Goal: Browse casually

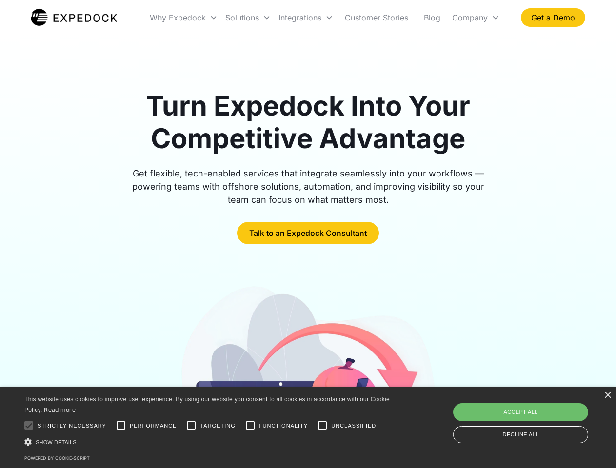
click at [325, 18] on div "Integrations" at bounding box center [306, 17] width 62 height 33
click at [184, 18] on div "Why Expedock" at bounding box center [178, 18] width 56 height 10
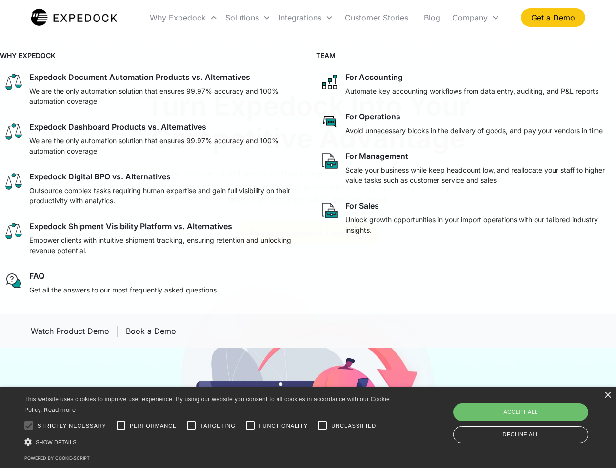
click at [248, 18] on div "Solutions" at bounding box center [242, 18] width 34 height 10
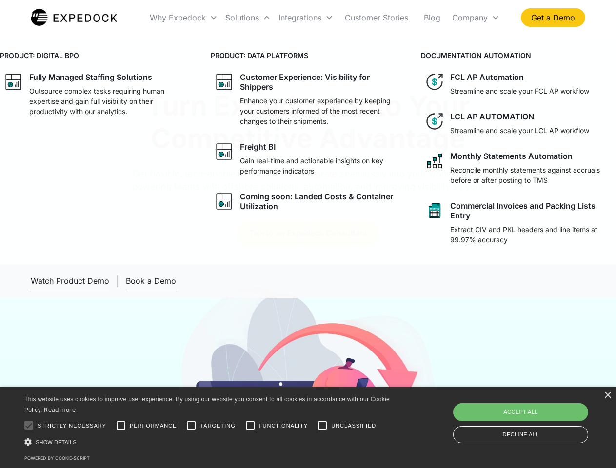
click at [306, 18] on div "Integrations" at bounding box center [299, 18] width 43 height 10
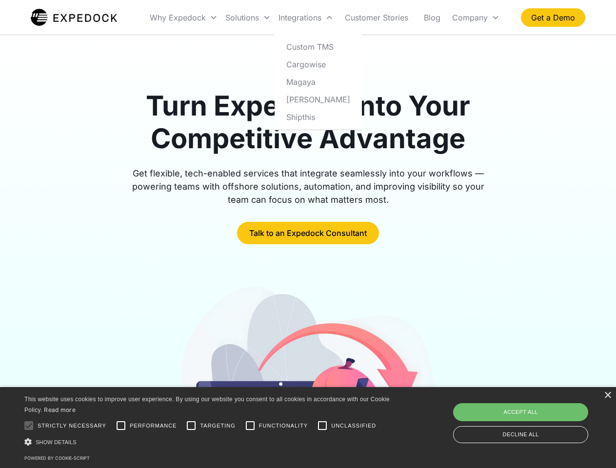
click at [475, 18] on div "Company" at bounding box center [470, 18] width 36 height 10
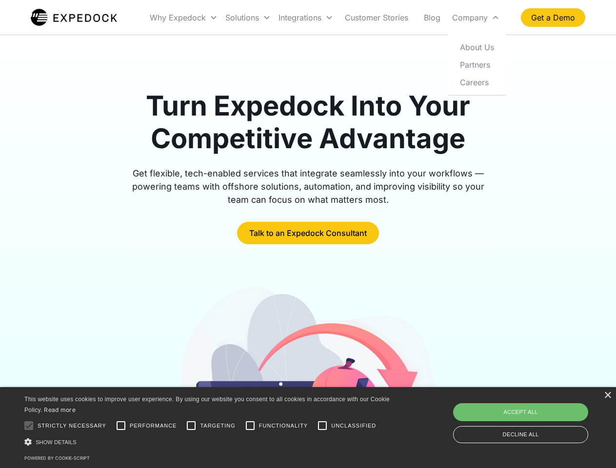
click at [29, 426] on div at bounding box center [29, 426] width 20 height 20
click at [121, 426] on input "Performance" at bounding box center [121, 426] width 20 height 20
checkbox input "true"
click at [191, 426] on input "Targeting" at bounding box center [191, 426] width 20 height 20
checkbox input "true"
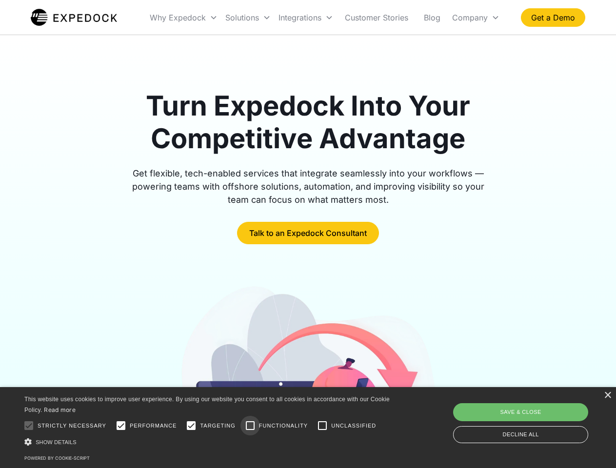
click at [250, 426] on input "Functionality" at bounding box center [250, 426] width 20 height 20
checkbox input "true"
click at [322, 426] on input "Unclassified" at bounding box center [323, 426] width 20 height 20
checkbox input "true"
